Goal: Task Accomplishment & Management: Manage account settings

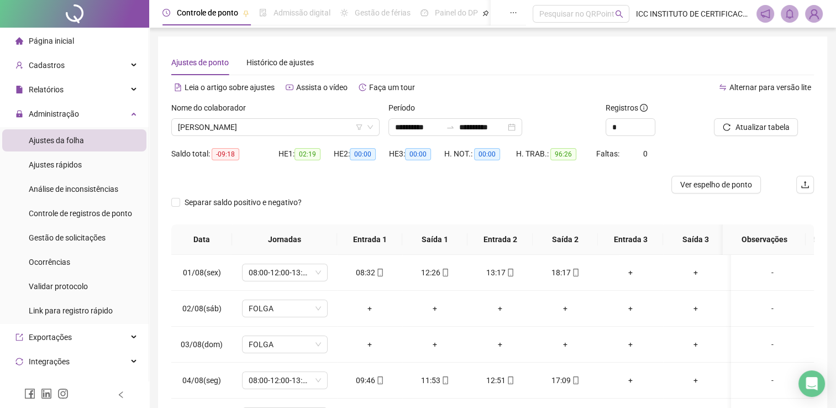
scroll to position [30, 0]
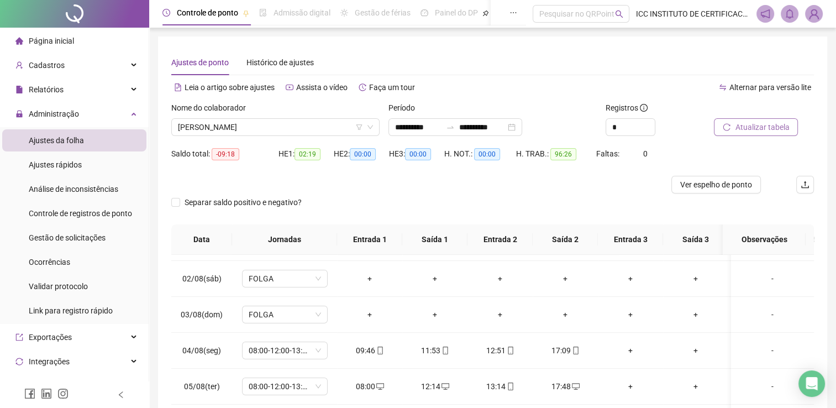
click at [752, 121] on span "Atualizar tabela" at bounding box center [762, 127] width 54 height 12
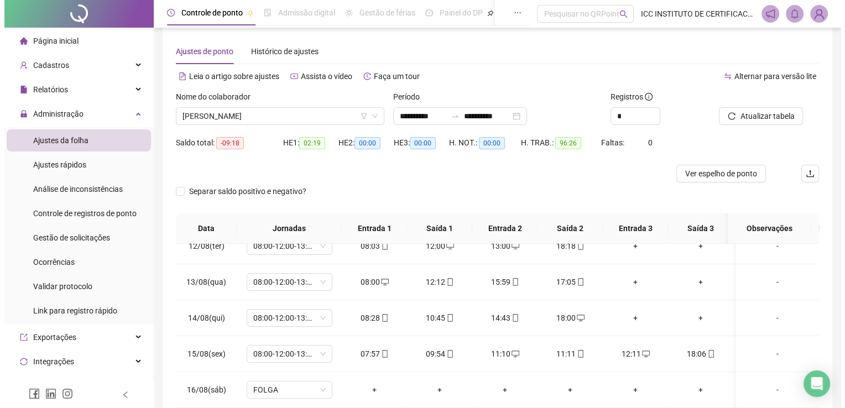
scroll to position [0, 0]
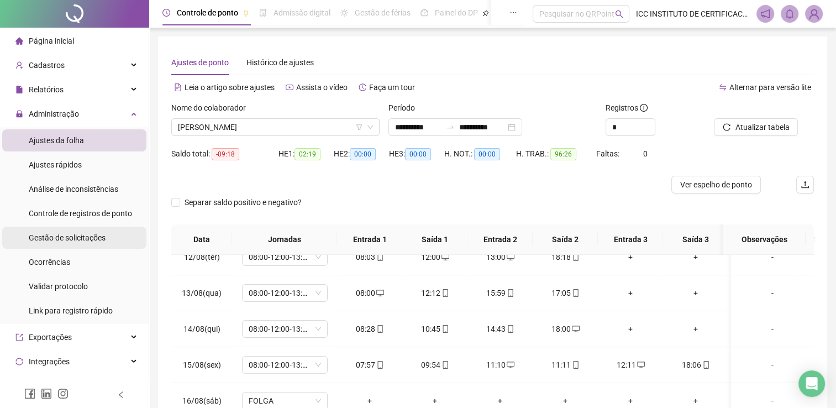
click at [93, 239] on span "Gestão de solicitações" at bounding box center [67, 237] width 77 height 9
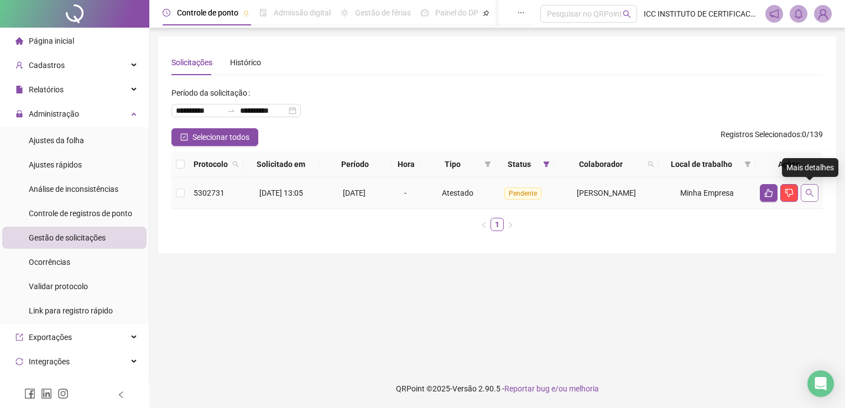
click at [807, 193] on icon "search" at bounding box center [809, 193] width 9 height 9
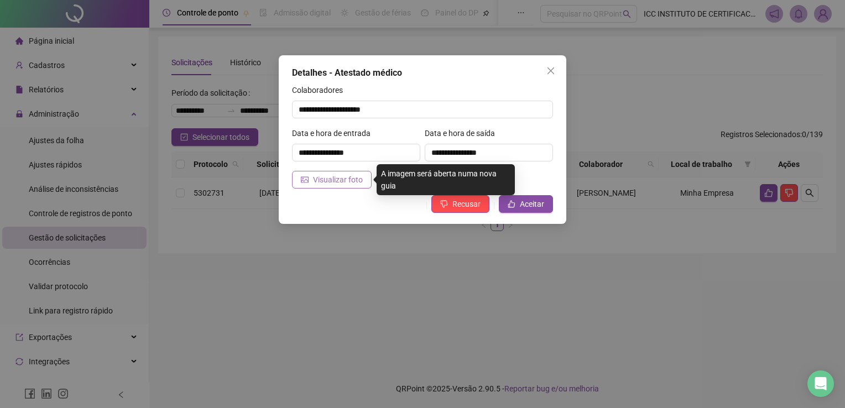
click at [352, 181] on span "Visualizar foto" at bounding box center [338, 180] width 50 height 12
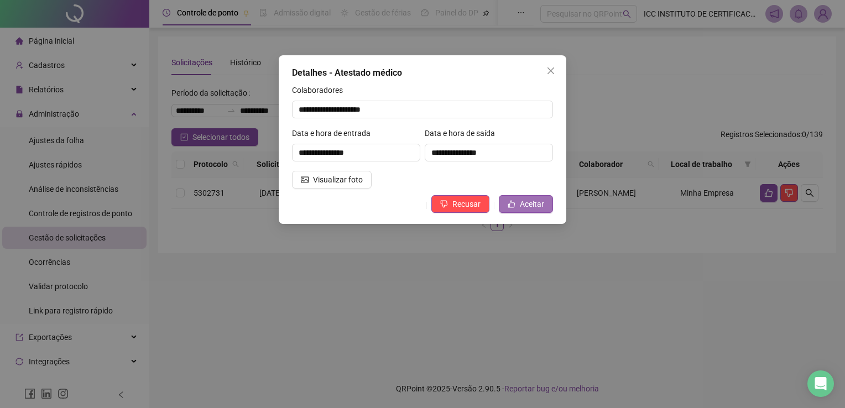
click at [546, 197] on button "Aceitar" at bounding box center [526, 204] width 54 height 18
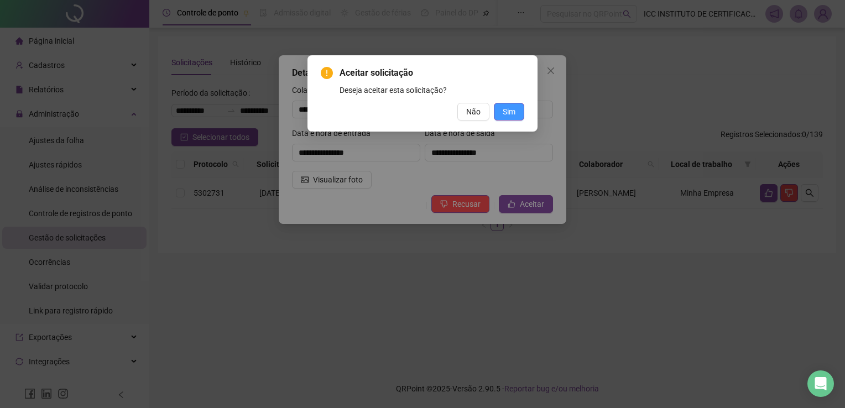
click at [507, 109] on span "Sim" at bounding box center [509, 112] width 13 height 12
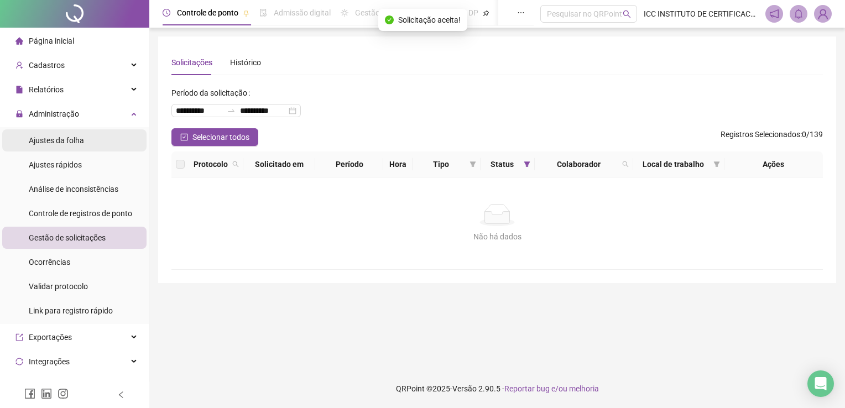
click at [63, 139] on span "Ajustes da folha" at bounding box center [56, 140] width 55 height 9
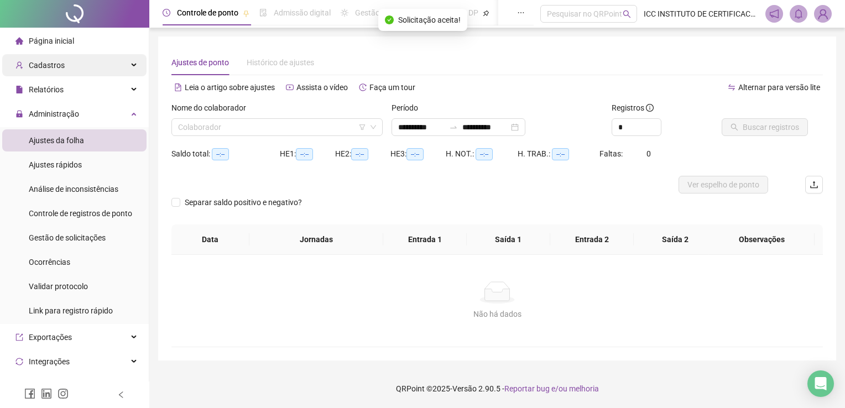
type input "**********"
click at [76, 44] on li "Página inicial" at bounding box center [74, 41] width 144 height 22
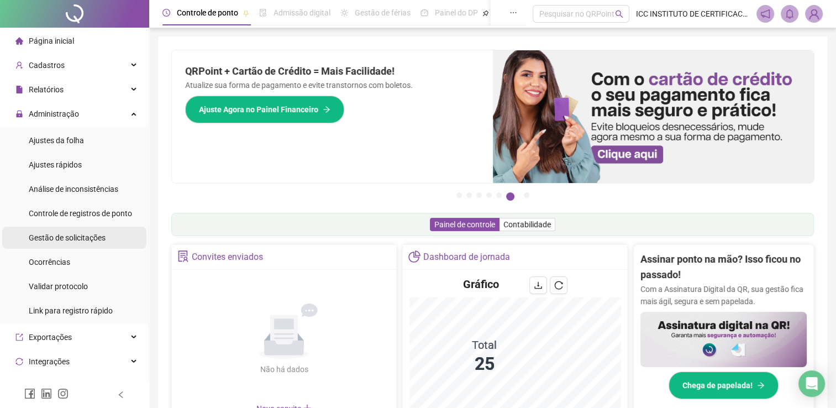
click at [71, 240] on span "Gestão de solicitações" at bounding box center [67, 237] width 77 height 9
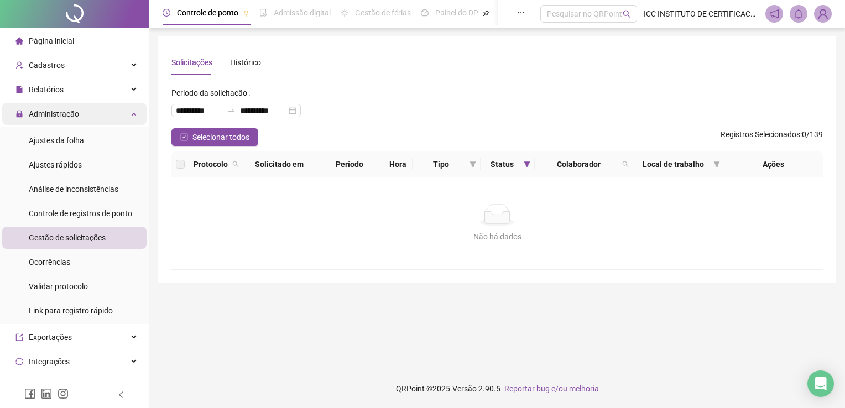
click at [127, 116] on div "Administração" at bounding box center [74, 114] width 144 height 22
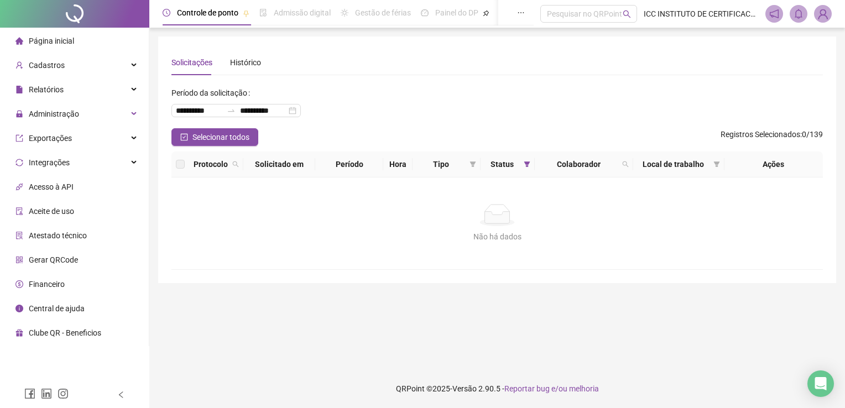
click at [77, 45] on li "Página inicial" at bounding box center [74, 41] width 144 height 22
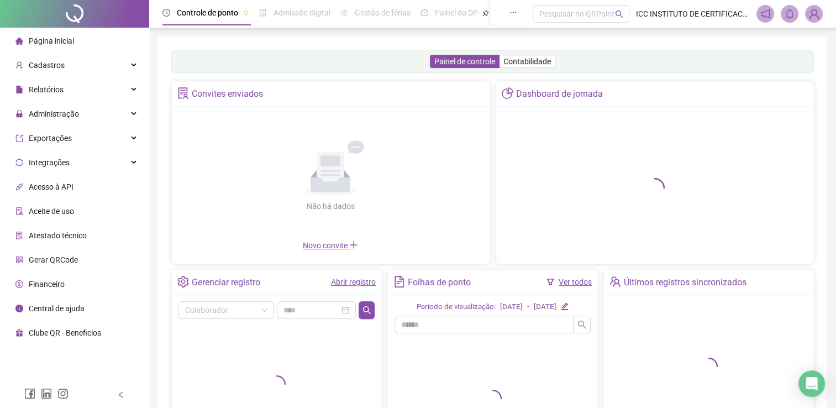
click at [818, 22] on span at bounding box center [815, 14] width 18 height 18
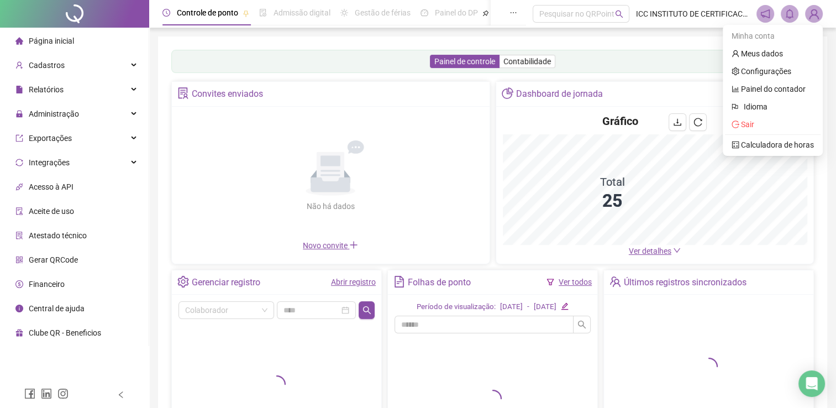
click at [819, 19] on img at bounding box center [814, 14] width 17 height 17
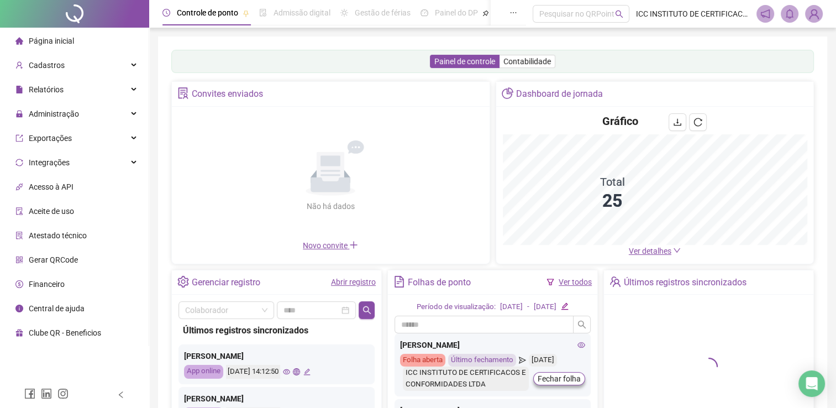
click at [809, 18] on img at bounding box center [814, 14] width 17 height 17
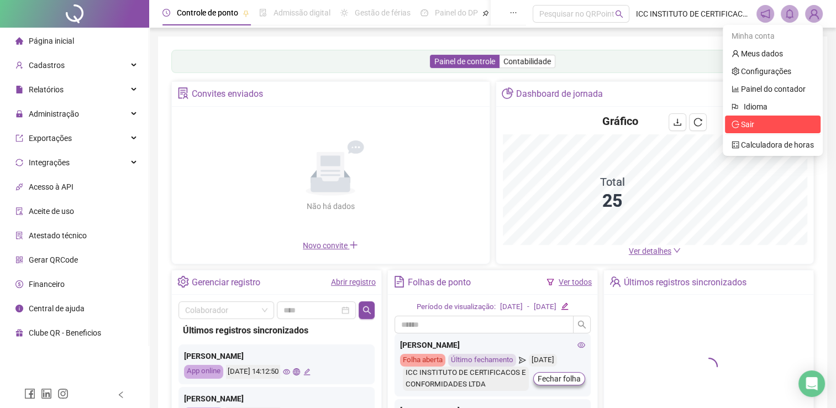
click at [750, 124] on span "Sair" at bounding box center [747, 124] width 13 height 9
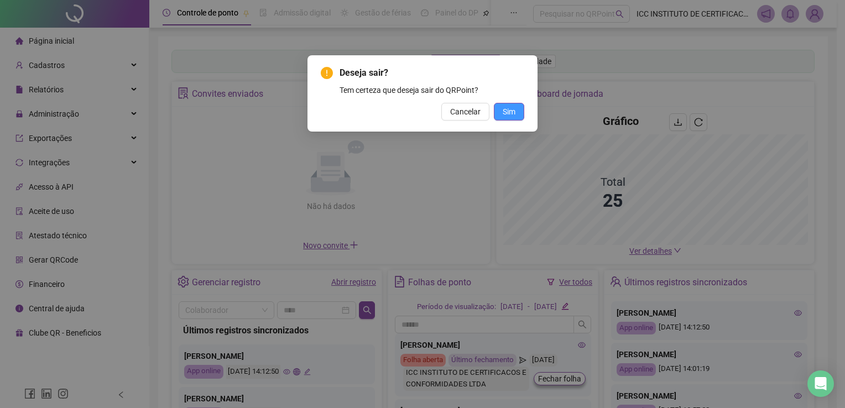
click at [511, 115] on span "Sim" at bounding box center [509, 112] width 13 height 12
